Goal: Manage account settings

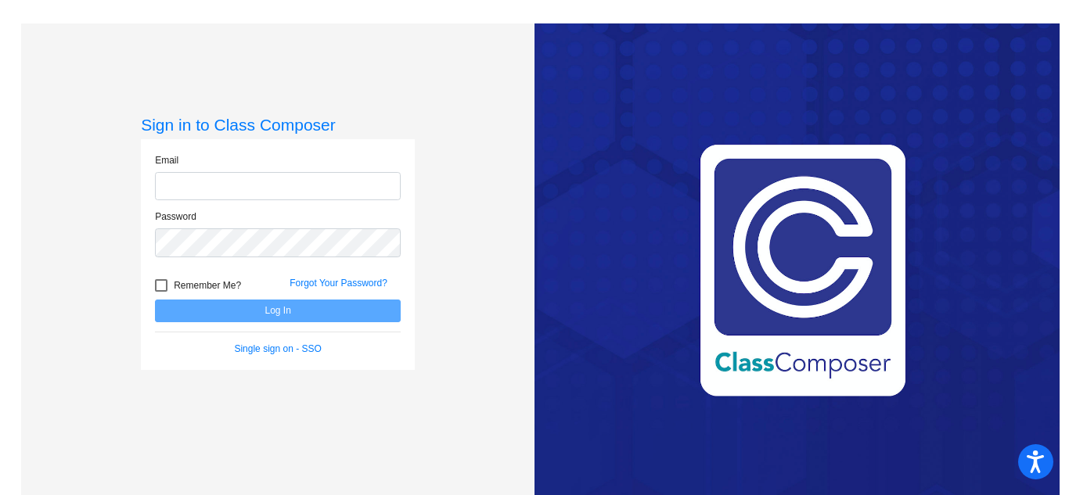
type input "[PERSON_NAME][EMAIL_ADDRESS][DOMAIN_NAME]"
click at [165, 282] on div at bounding box center [161, 285] width 13 height 13
click at [161, 292] on input "Remember Me?" at bounding box center [160, 292] width 1 height 1
checkbox input "true"
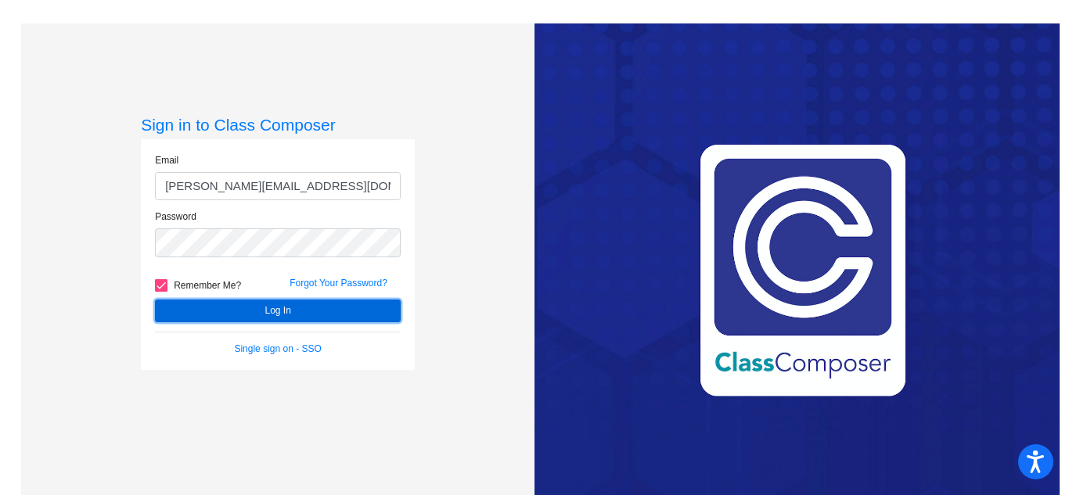
click at [275, 305] on button "Log In" at bounding box center [278, 311] width 246 height 23
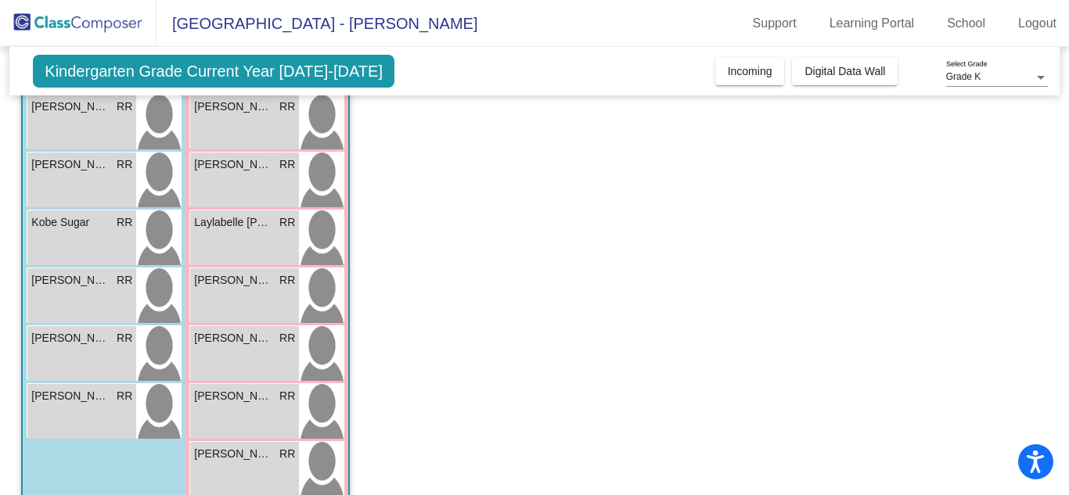
scroll to position [171, 0]
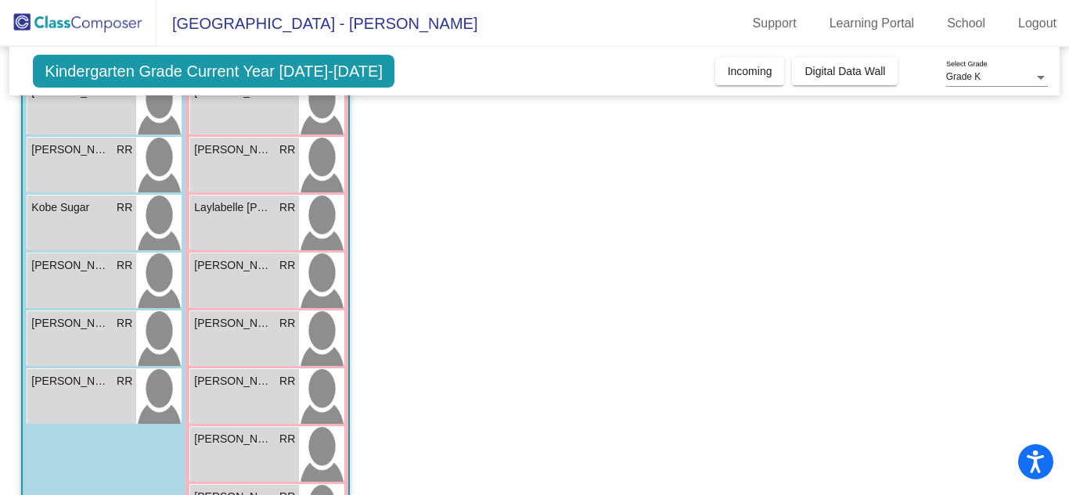
click at [662, 174] on app-classroom "Class 6 picture_as_pdf [PERSON_NAME] Add Student First Name Last Name Student I…" at bounding box center [534, 272] width 1026 height 590
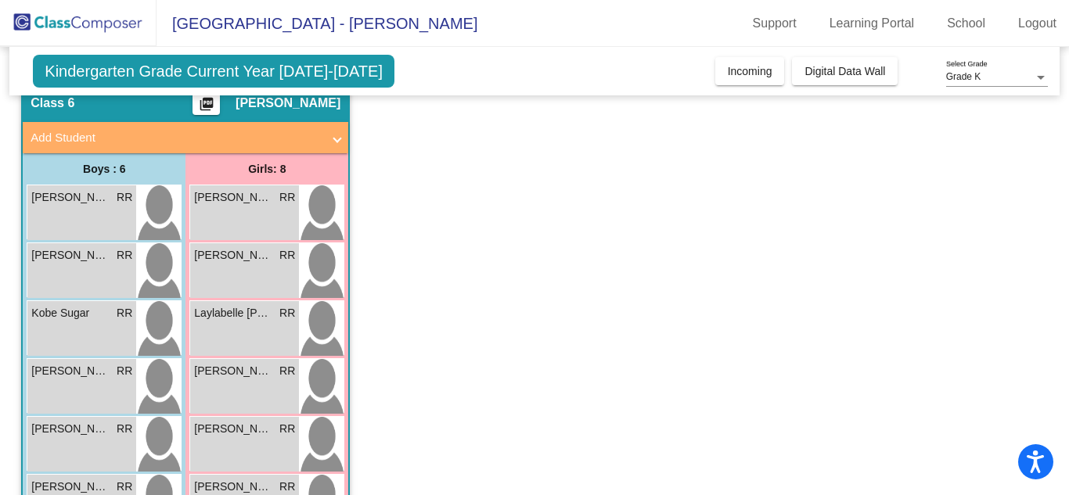
scroll to position [130, 0]
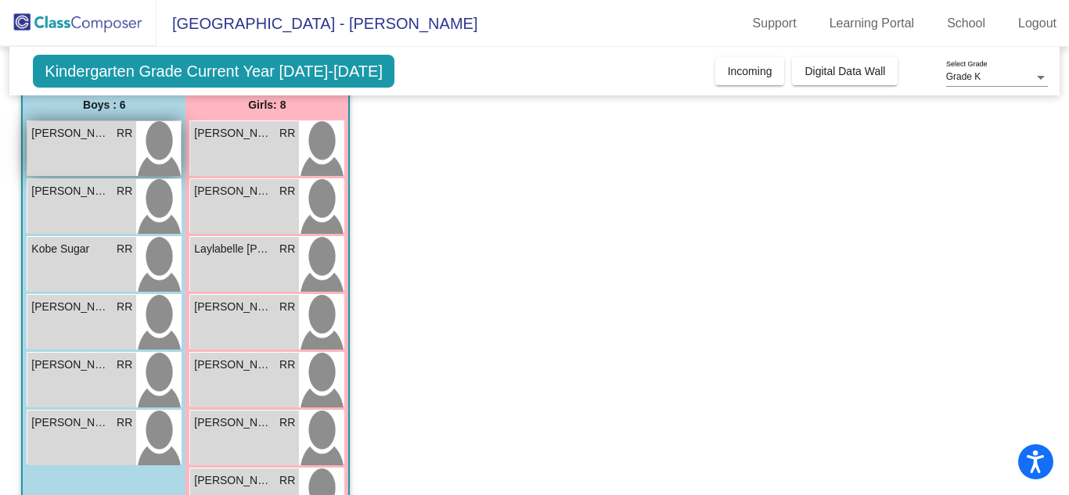
click at [95, 149] on div "[PERSON_NAME] RR lock do_not_disturb_alt" at bounding box center [81, 148] width 109 height 55
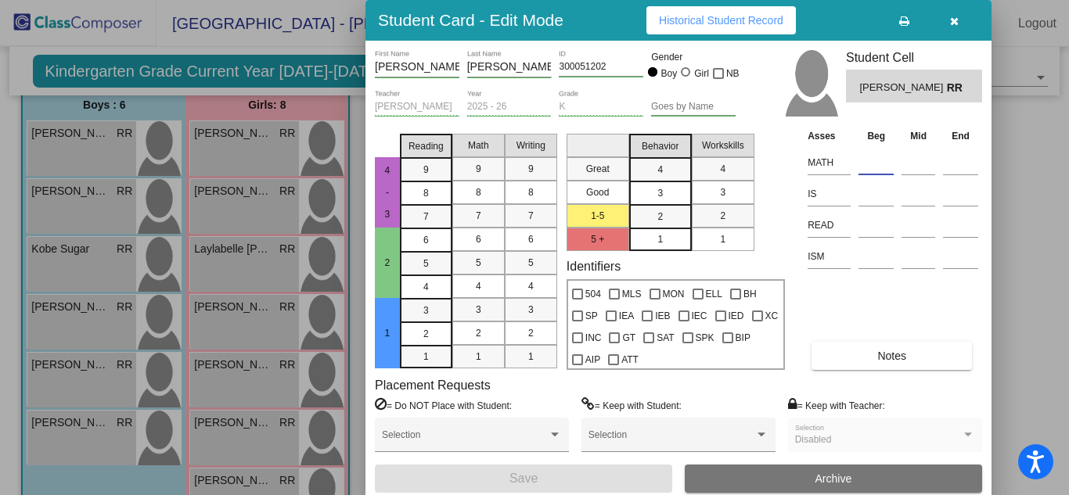
click at [875, 154] on input at bounding box center [875, 162] width 35 height 23
click at [872, 189] on input at bounding box center [875, 193] width 35 height 23
click at [875, 225] on input at bounding box center [875, 225] width 35 height 23
click at [955, 18] on icon "button" at bounding box center [954, 21] width 9 height 11
